Goal: Task Accomplishment & Management: Manage account settings

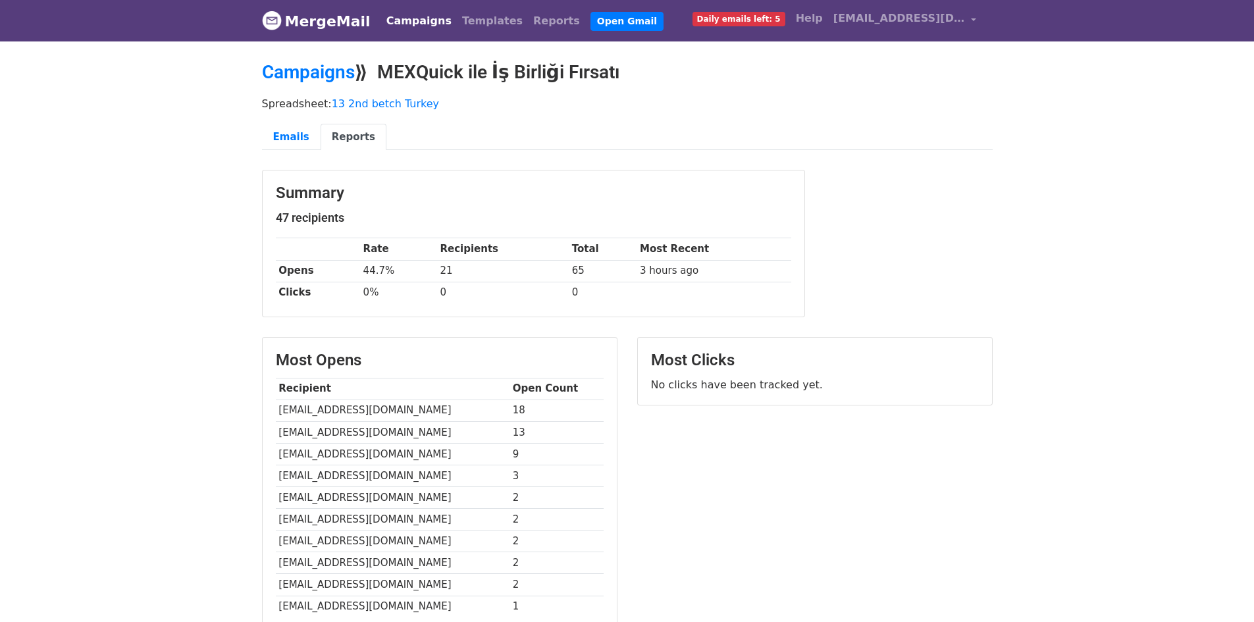
click at [756, 22] on span "Daily emails left: 5" at bounding box center [739, 19] width 93 height 14
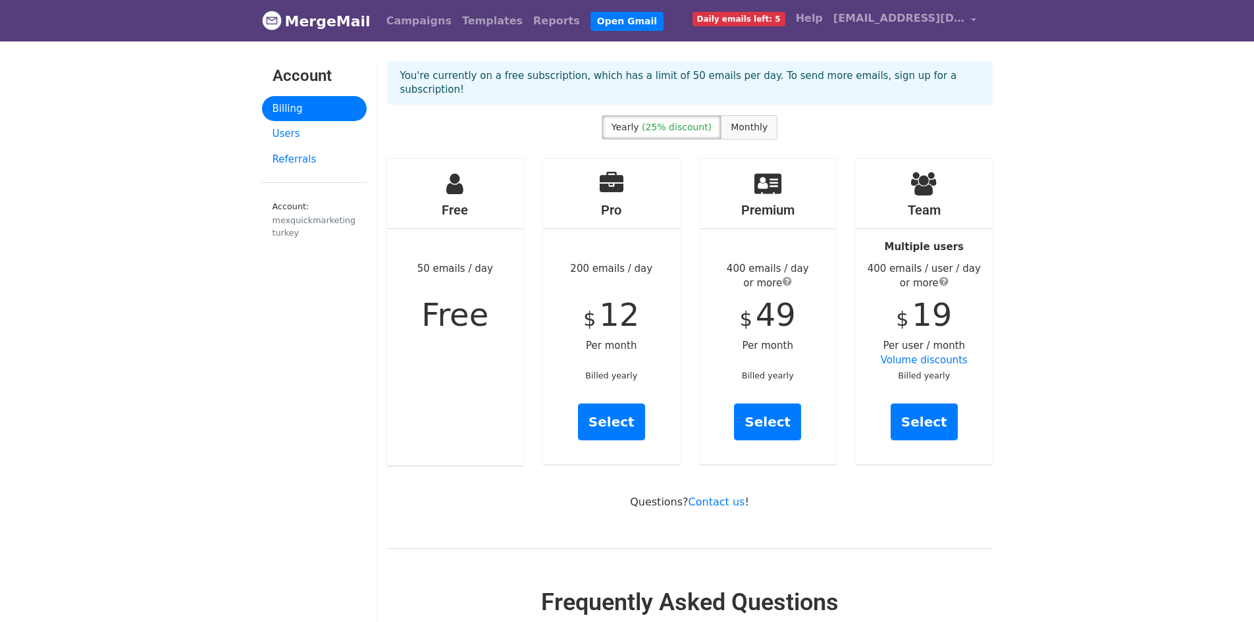
click at [743, 122] on span "Monthly" at bounding box center [749, 127] width 37 height 11
click at [969, 20] on link "[EMAIL_ADDRESS][DOMAIN_NAME]" at bounding box center [905, 20] width 154 height 31
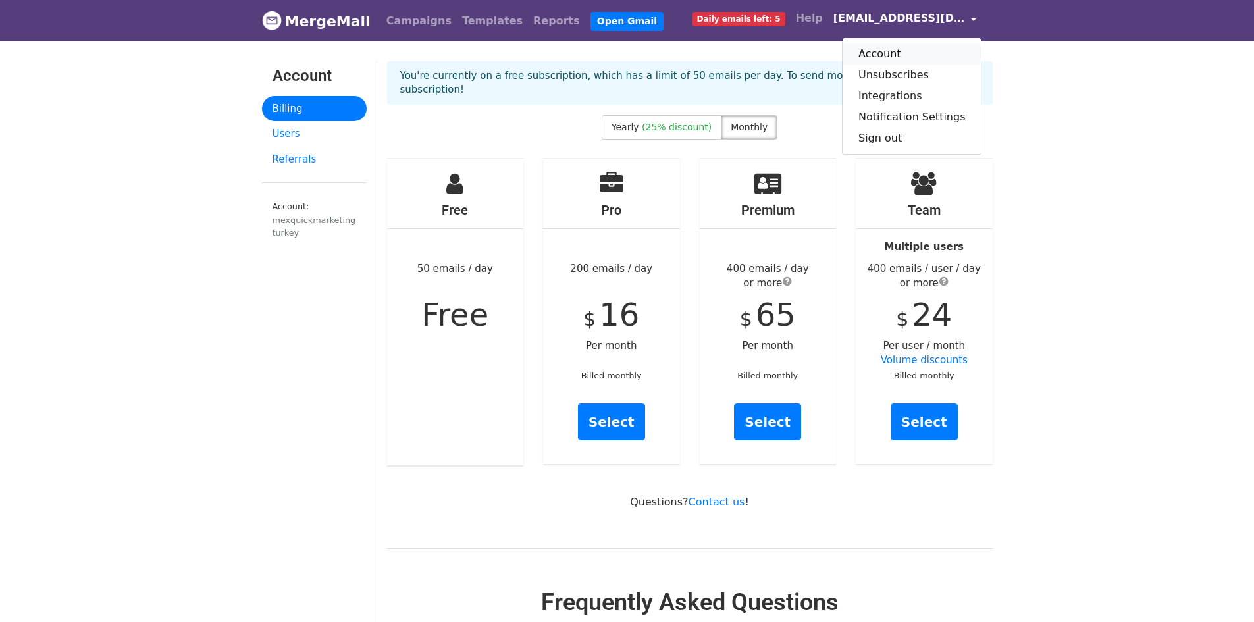
click at [881, 59] on link "Account" at bounding box center [912, 53] width 139 height 21
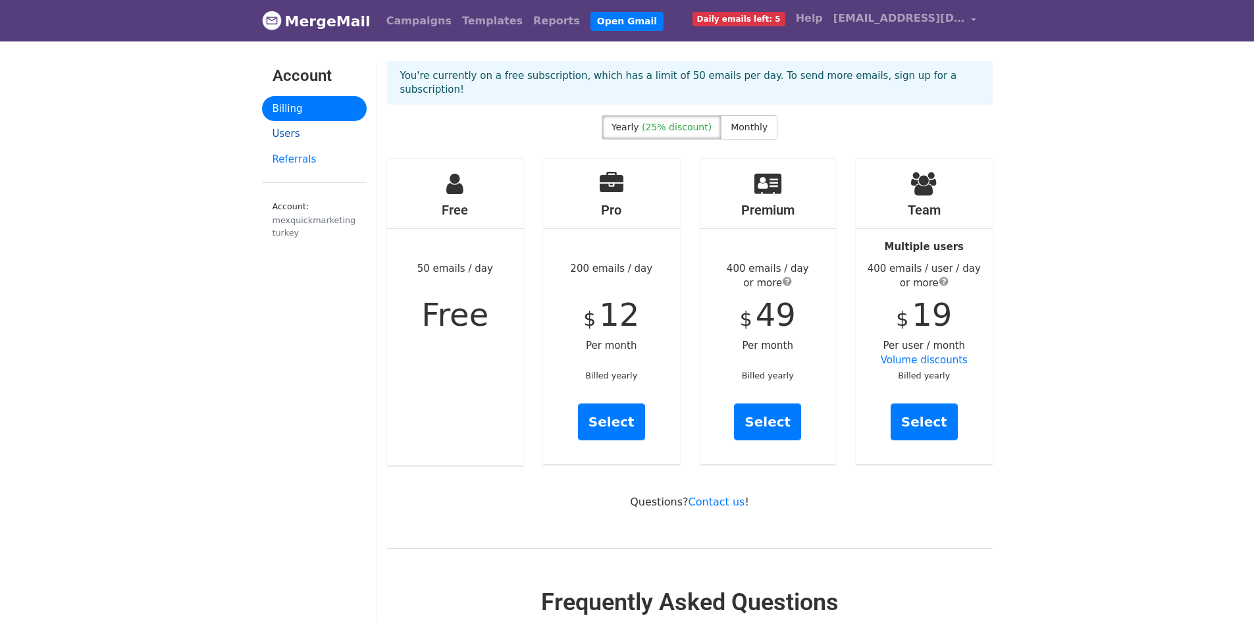
click at [310, 134] on link "Users" at bounding box center [314, 134] width 105 height 26
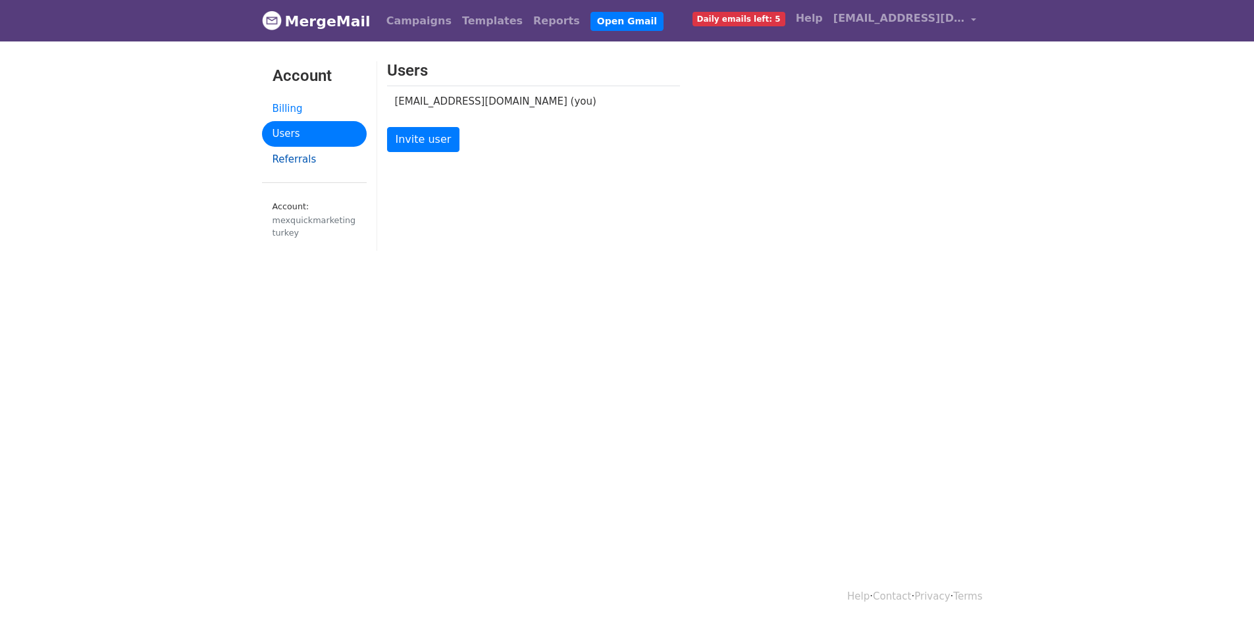
click at [307, 159] on link "Referrals" at bounding box center [314, 160] width 105 height 26
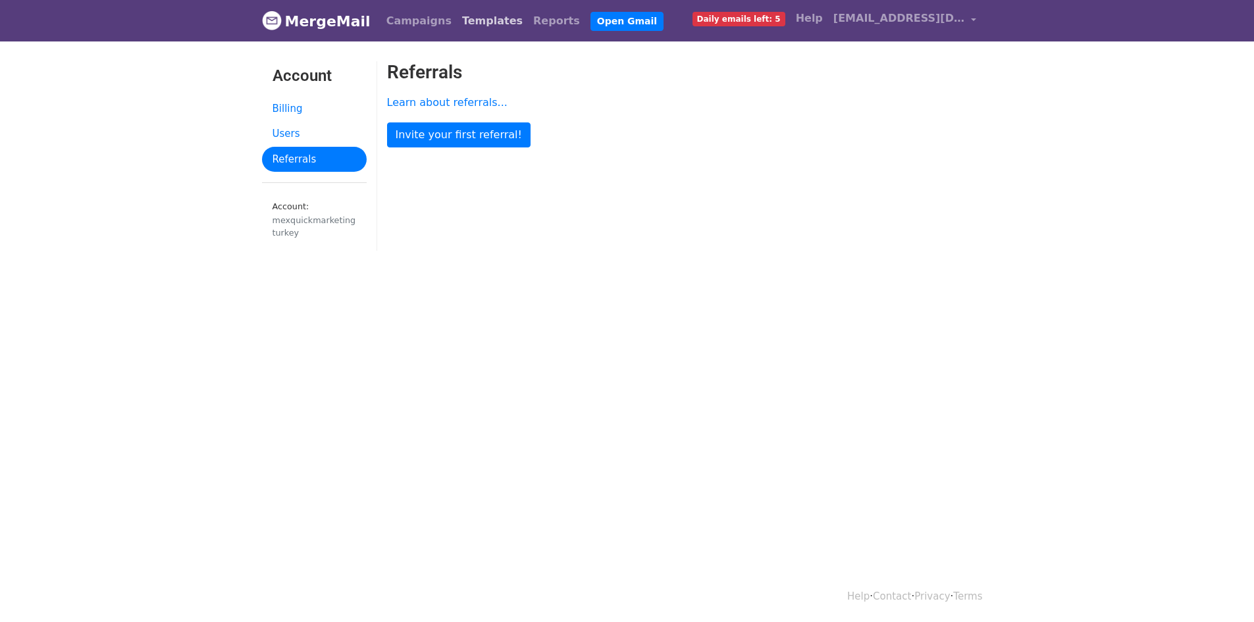
click at [463, 19] on link "Templates" at bounding box center [492, 21] width 71 height 26
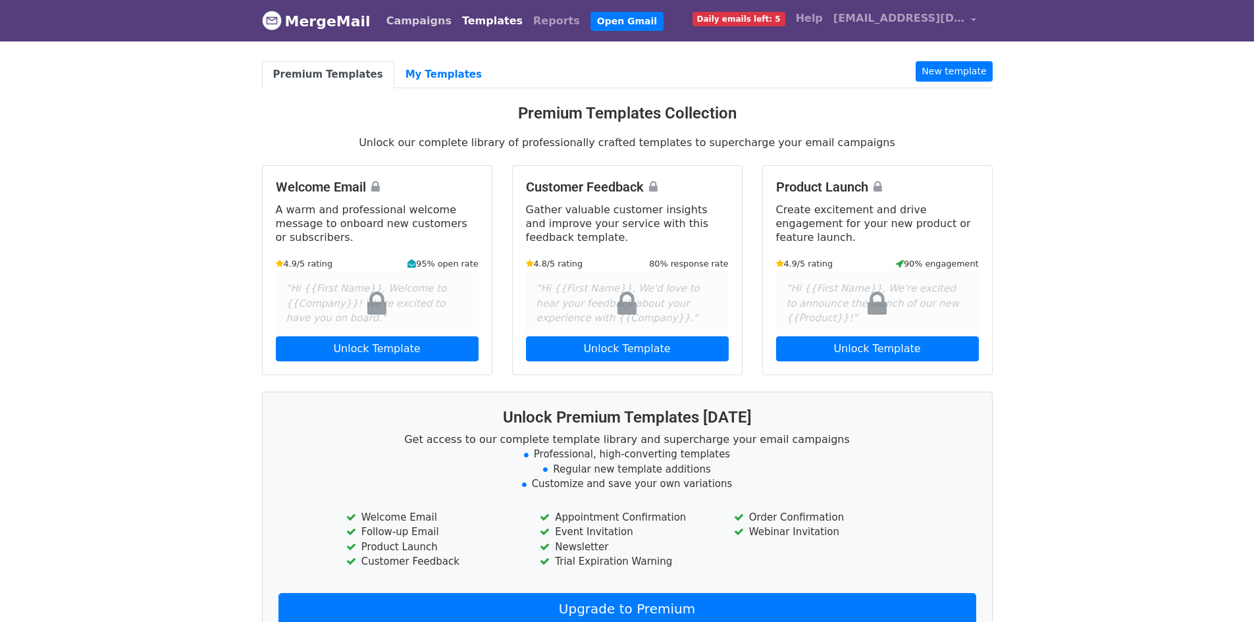
click at [399, 24] on link "Campaigns" at bounding box center [419, 21] width 76 height 26
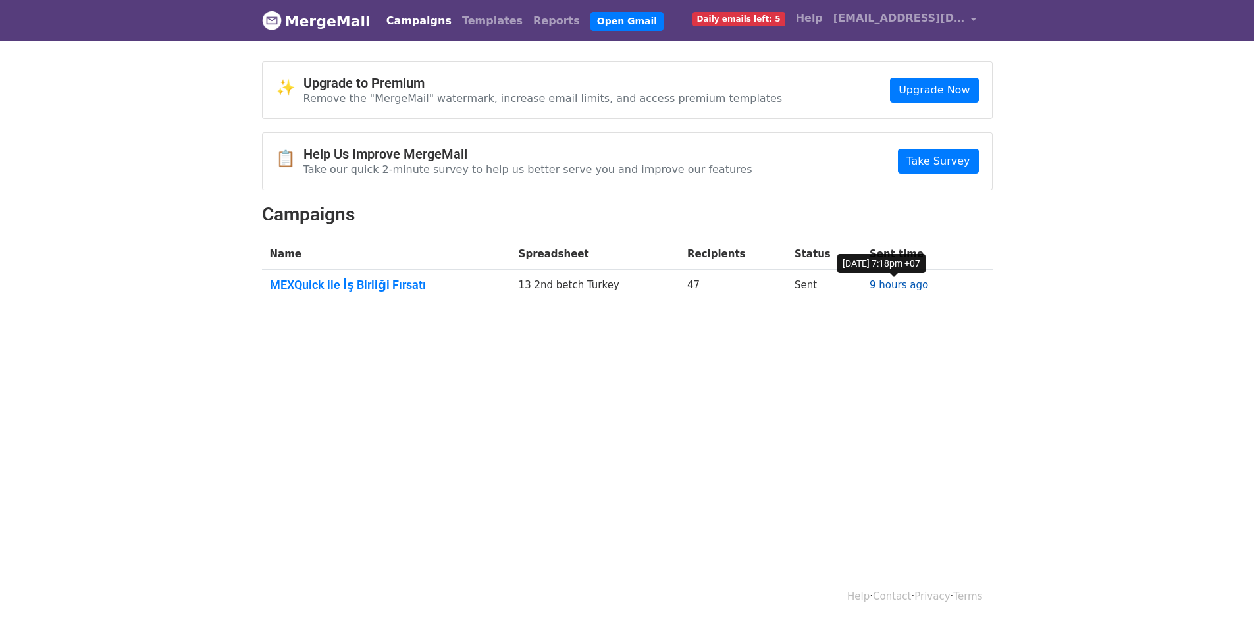
click at [900, 284] on link "9 hours ago" at bounding box center [899, 285] width 59 height 12
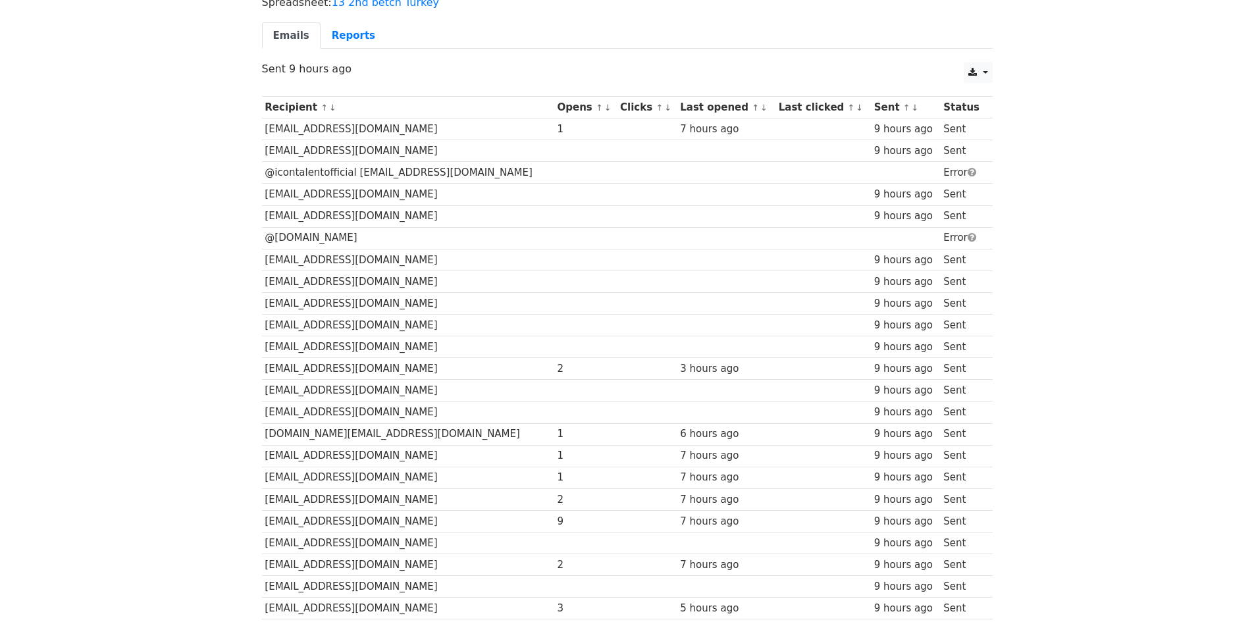
scroll to position [14, 0]
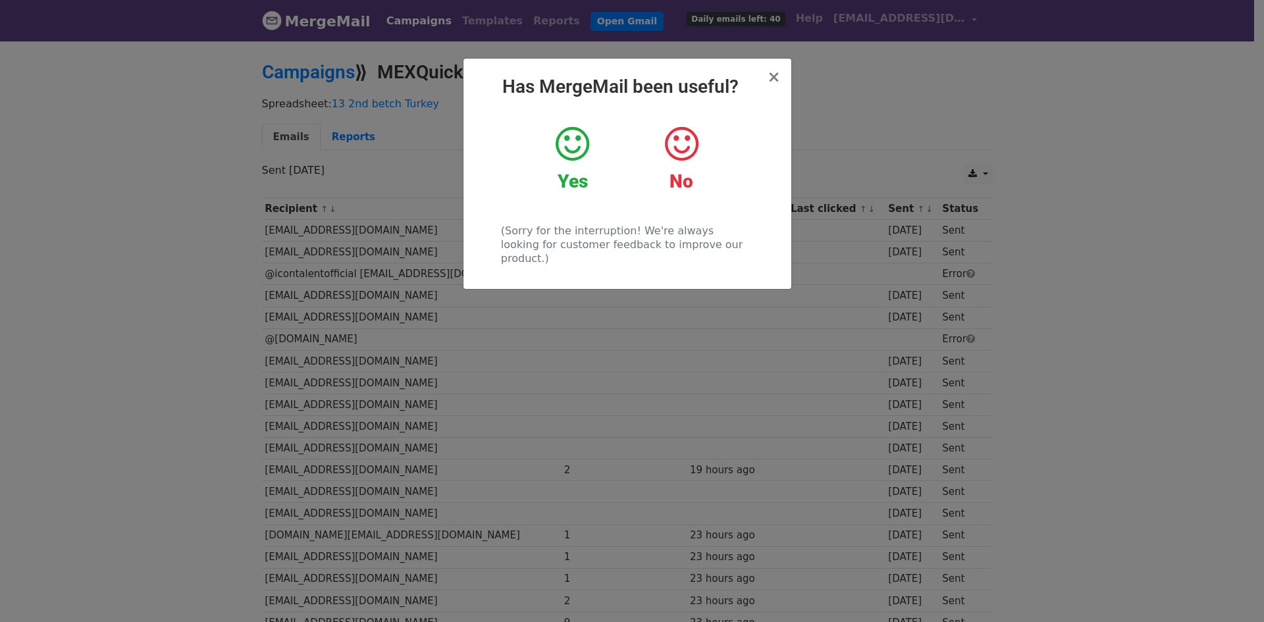
click at [579, 161] on icon at bounding box center [573, 143] width 34 height 39
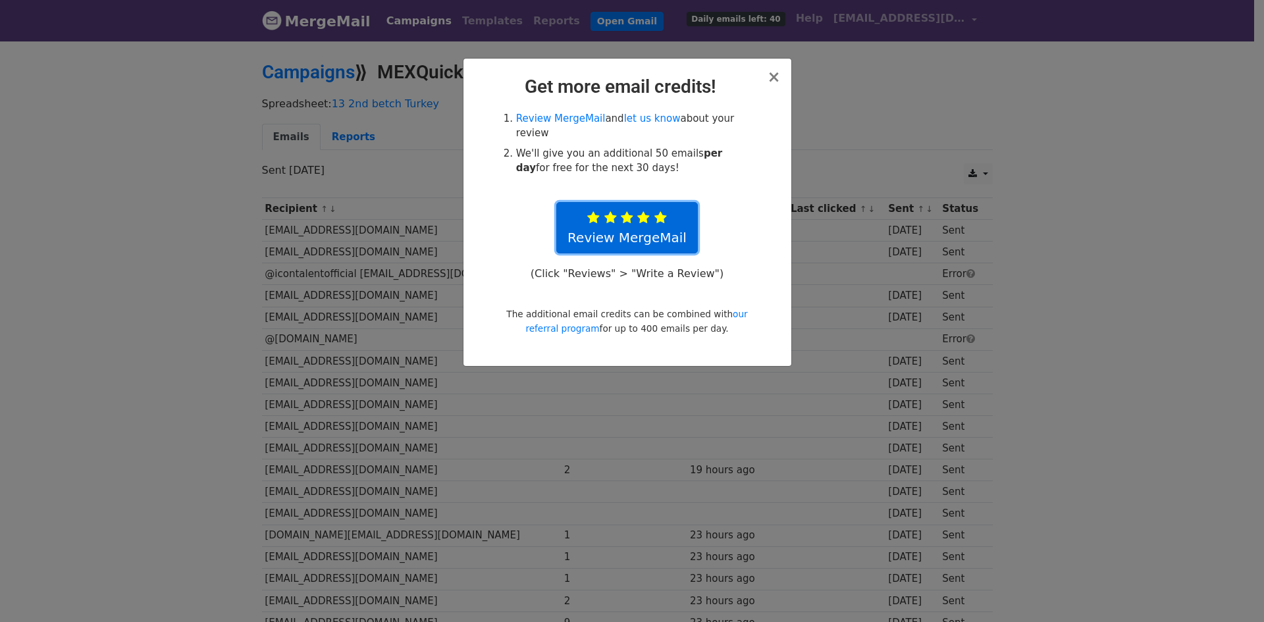
click at [655, 211] on icon at bounding box center [660, 217] width 13 height 13
click at [772, 78] on span "×" at bounding box center [773, 77] width 13 height 18
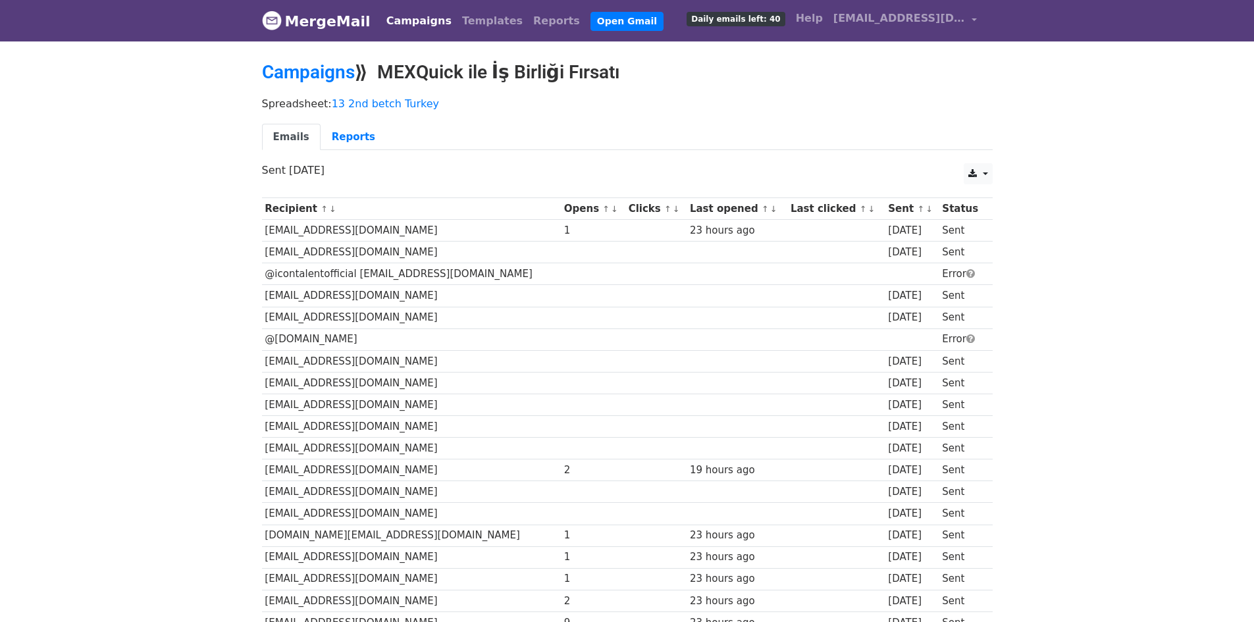
click at [752, 21] on span "Daily emails left: 40" at bounding box center [736, 19] width 98 height 14
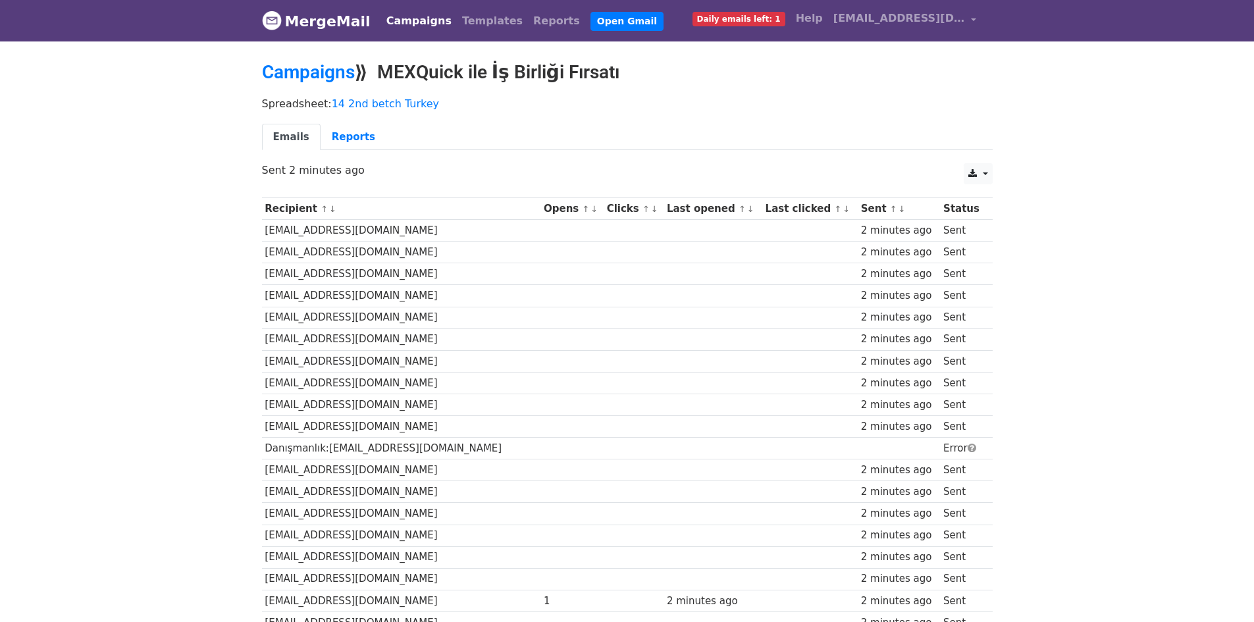
click at [425, 171] on p "Sent 2 minutes ago" at bounding box center [627, 170] width 731 height 14
click at [489, 234] on td "gracewanjikumexquickofficial@gmail.com" at bounding box center [401, 231] width 279 height 22
click at [338, 134] on link "Reports" at bounding box center [354, 137] width 66 height 27
